Goal: Task Accomplishment & Management: Manage account settings

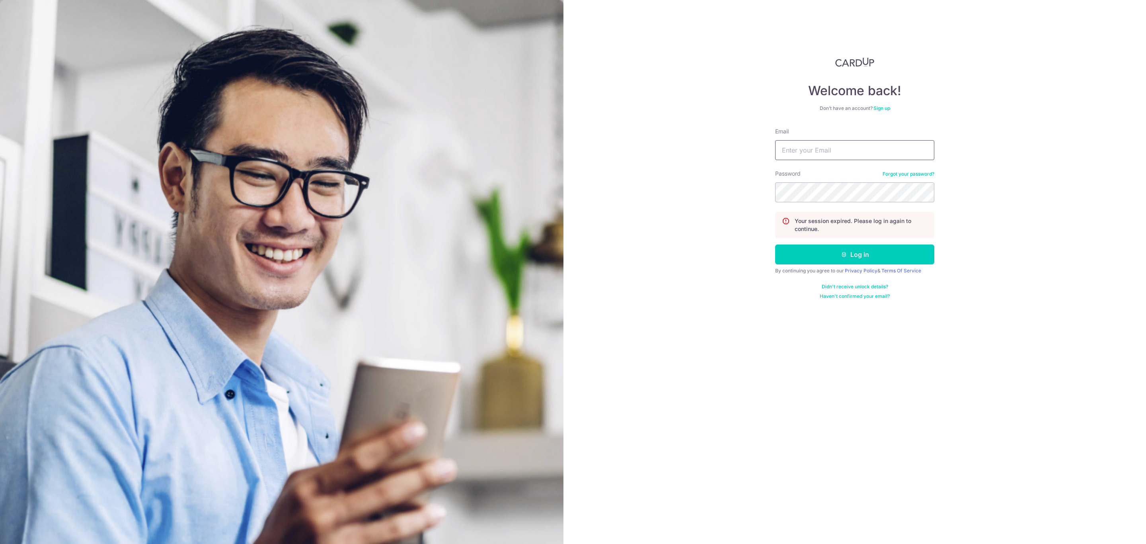
click at [846, 149] on input "Email" at bounding box center [854, 150] width 159 height 20
type input "[PERSON_NAME][EMAIL_ADDRESS][PERSON_NAME][DOMAIN_NAME]"
drag, startPoint x: 1019, startPoint y: 154, endPoint x: 1020, endPoint y: 174, distance: 19.1
click at [1019, 154] on div "Welcome back! Don’t have an account? Sign up Email priscilla.yee@pgstoragesyste…" at bounding box center [855, 272] width 583 height 544
click at [488, 186] on section "Welcome back! Don’t have an account? Sign up Email priscilla.yee@pgstoragesyste…" at bounding box center [573, 272] width 1146 height 544
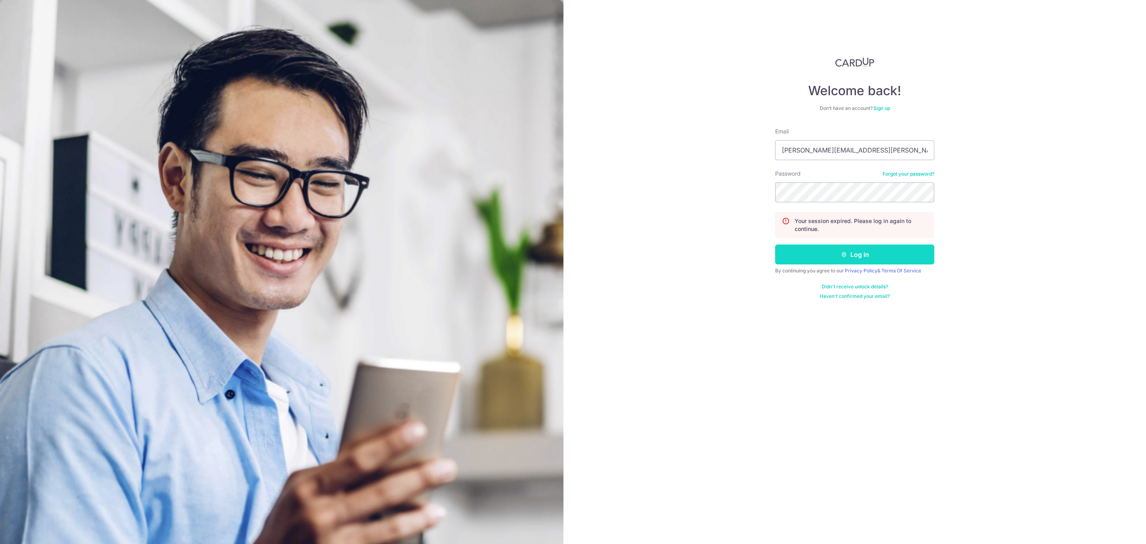
click at [822, 259] on button "Log in" at bounding box center [854, 254] width 159 height 20
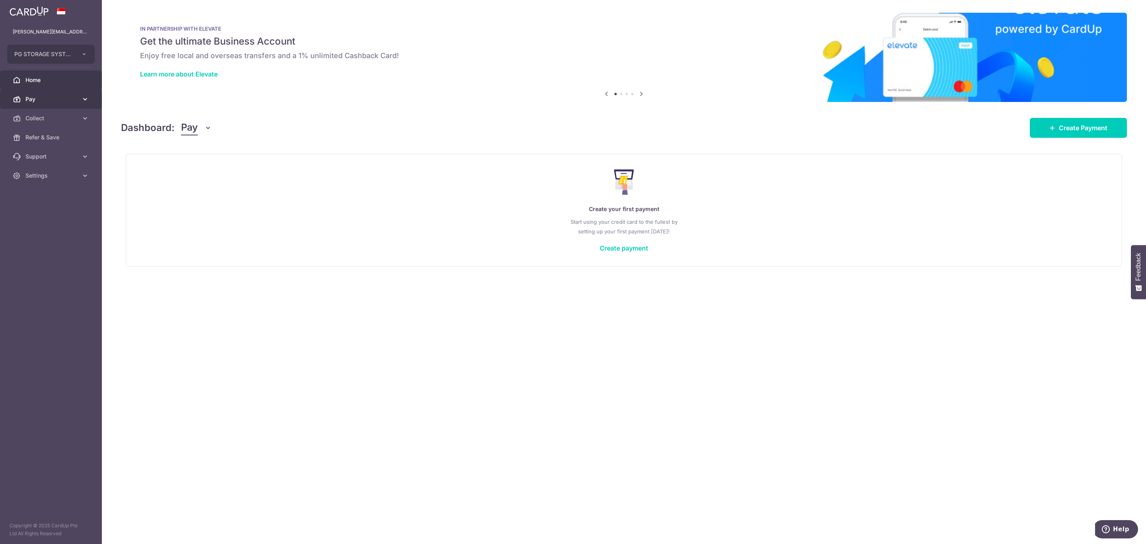
click at [54, 100] on span "Pay" at bounding box center [51, 99] width 53 height 8
click at [45, 208] on span "Collect" at bounding box center [51, 205] width 53 height 8
click at [49, 260] on span "Payment Requests" at bounding box center [51, 262] width 53 height 8
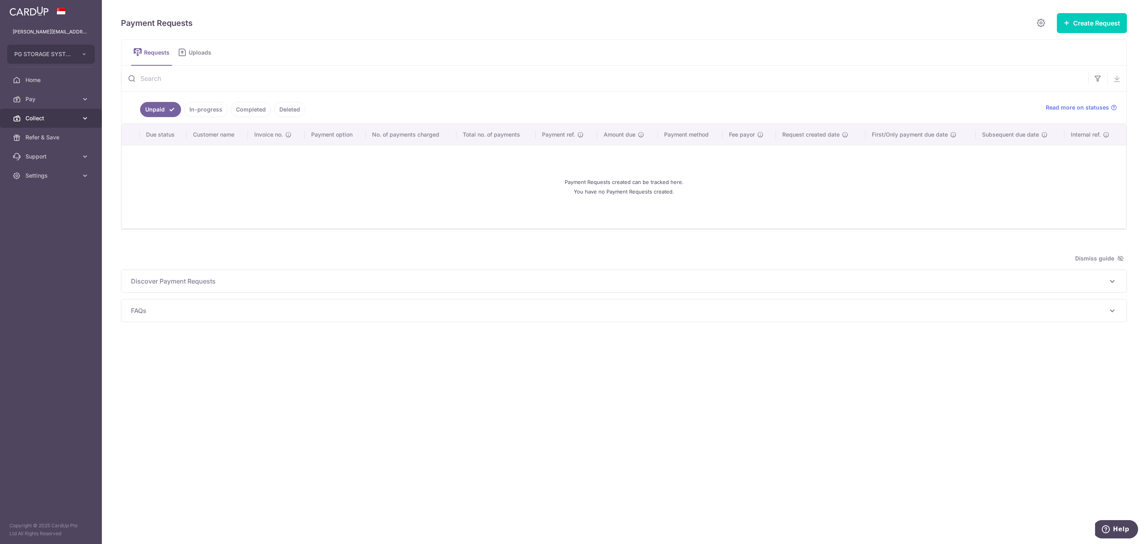
click at [76, 117] on span "Collect" at bounding box center [51, 118] width 53 height 8
click at [49, 139] on span "Dashboard" at bounding box center [51, 137] width 53 height 8
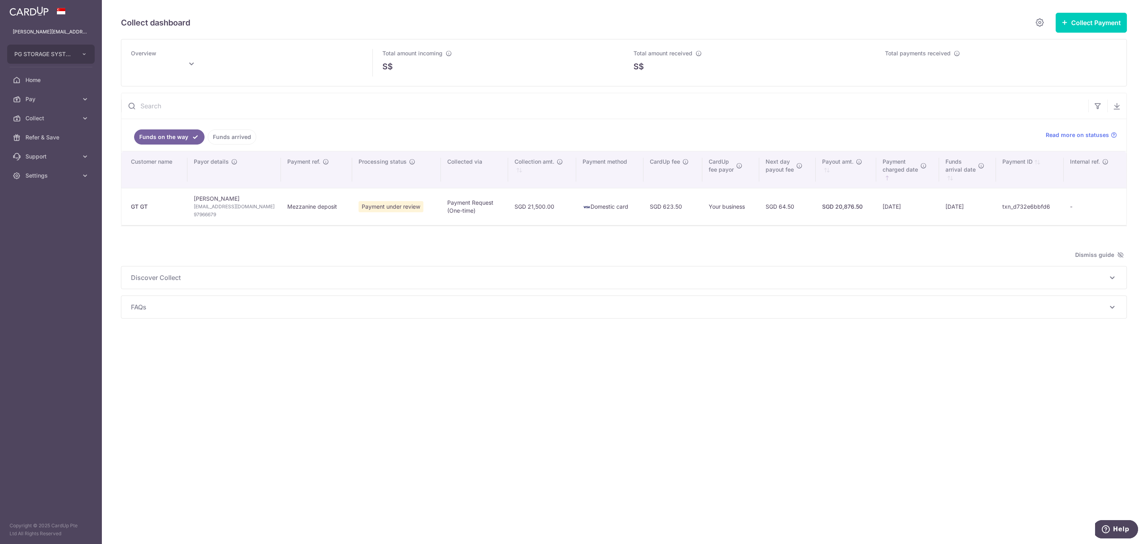
type input "[DATE]"
